Goal: Navigation & Orientation: Find specific page/section

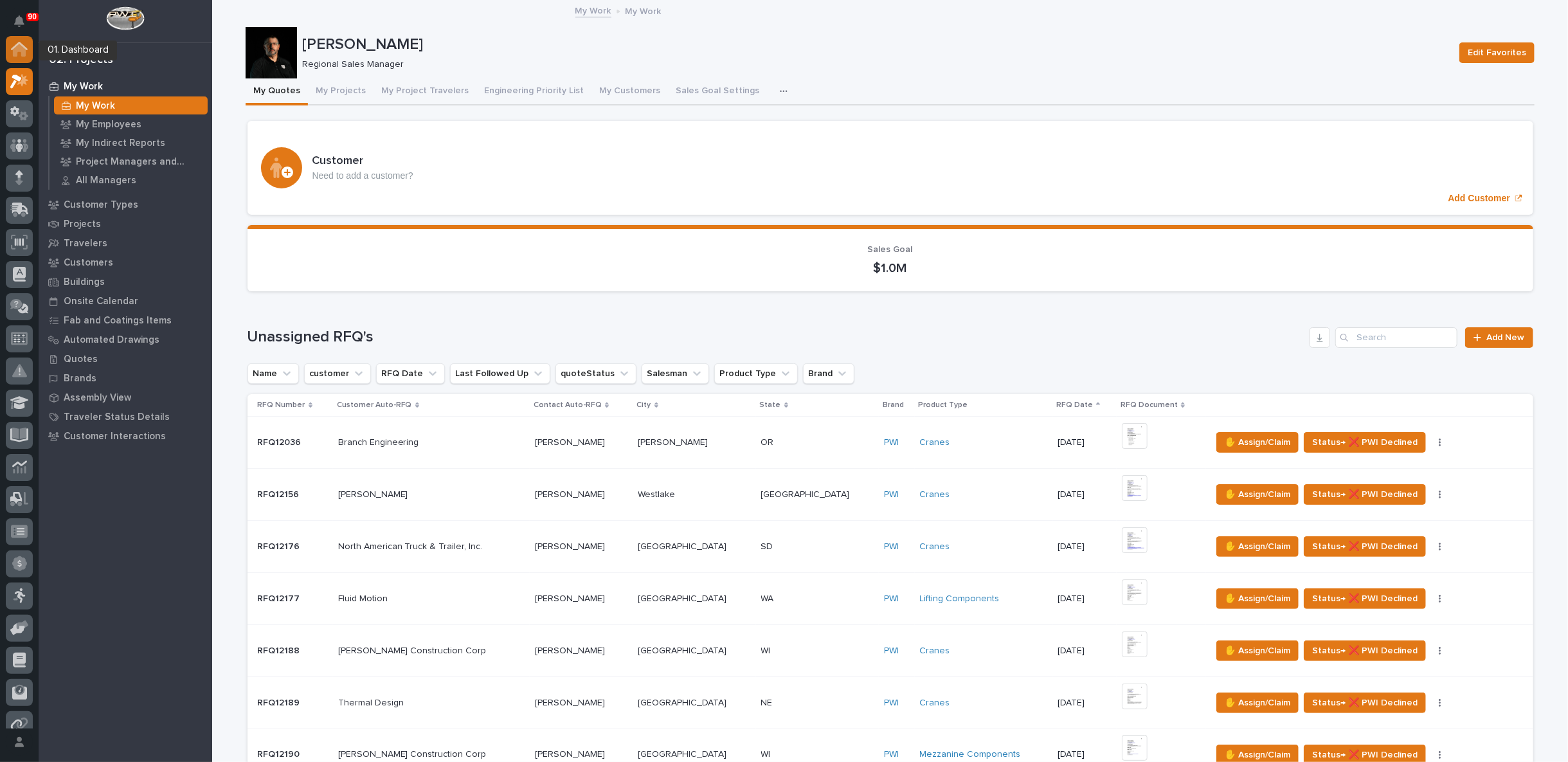
click at [21, 53] on icon at bounding box center [19, 48] width 17 height 15
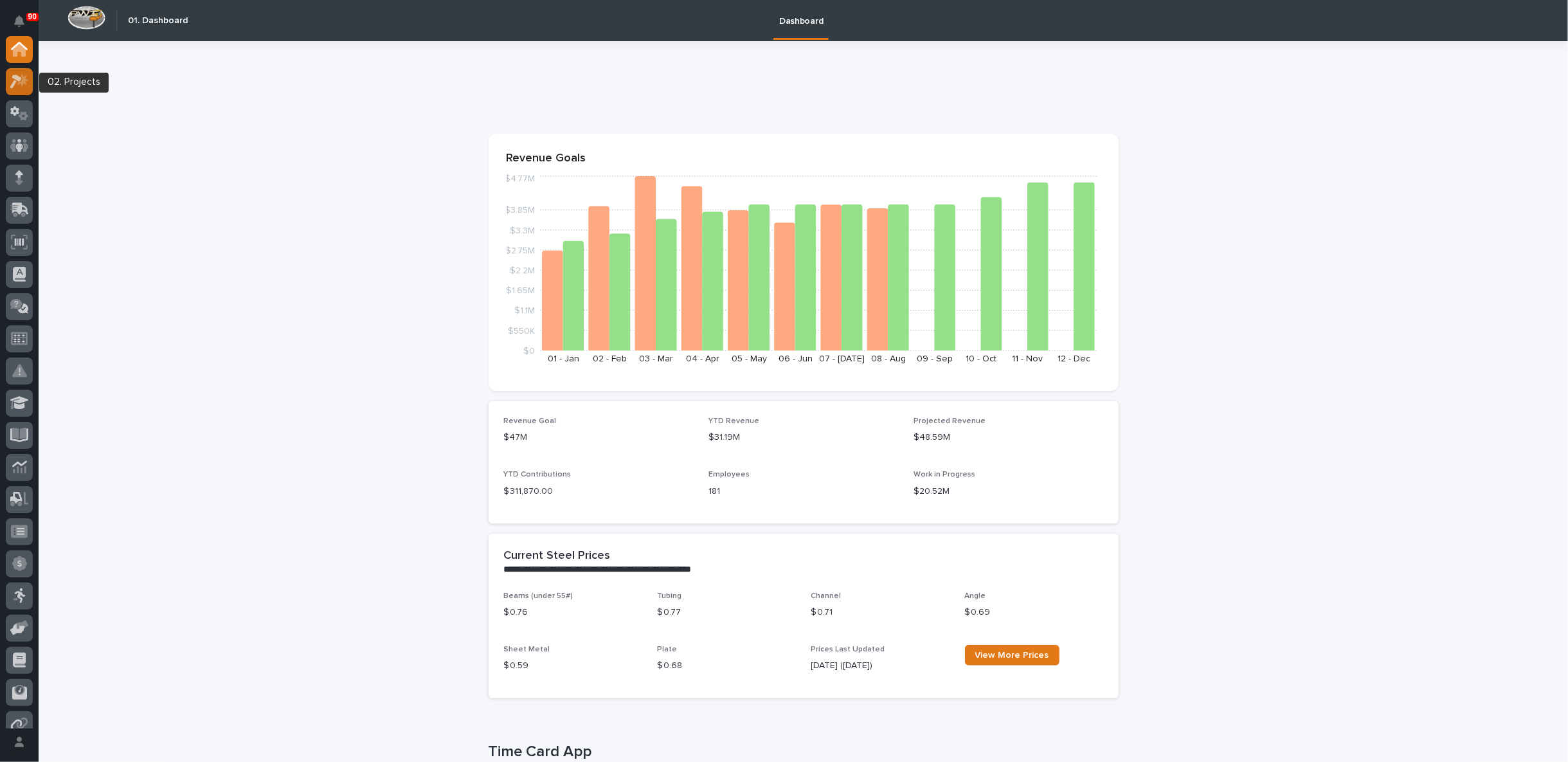
click at [20, 82] on icon at bounding box center [23, 80] width 11 height 13
